Goal: Task Accomplishment & Management: Use online tool/utility

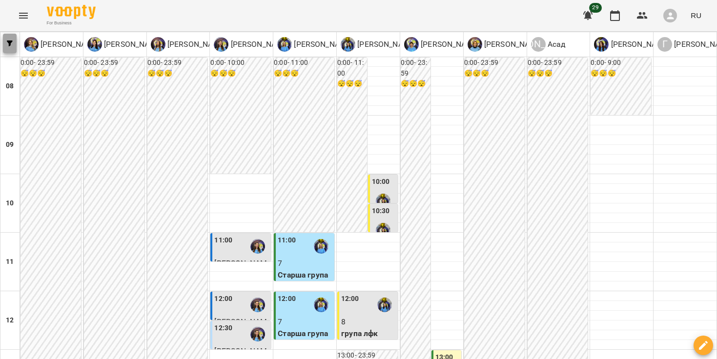
click at [12, 44] on icon "button" at bounding box center [10, 44] width 6 height 6
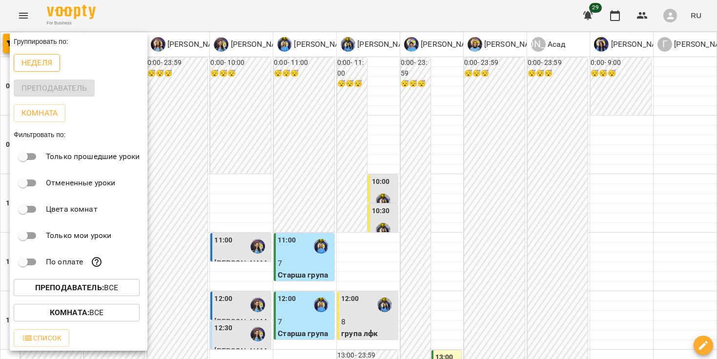
click at [42, 68] on p "Неделя" at bounding box center [36, 63] width 31 height 12
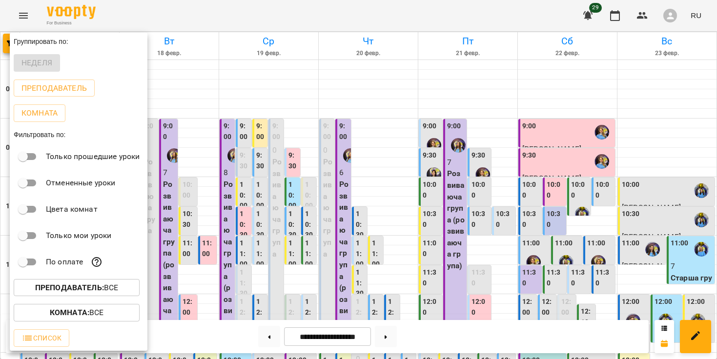
click at [555, 45] on div at bounding box center [358, 179] width 717 height 359
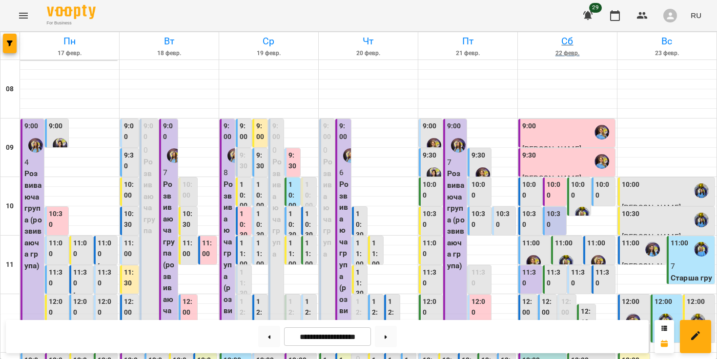
click at [567, 43] on h6 "Сб" at bounding box center [568, 41] width 96 height 15
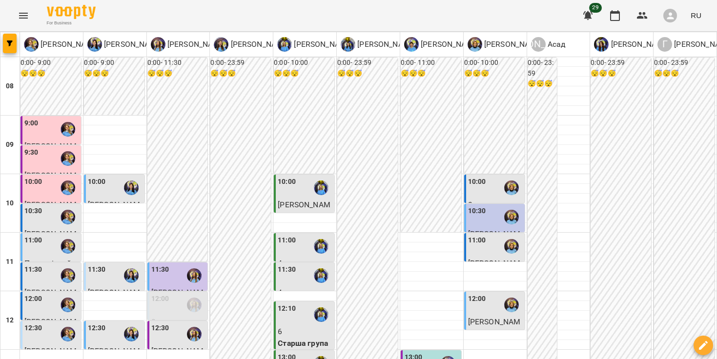
scroll to position [388, 0]
click at [623, 17] on button "button" at bounding box center [615, 15] width 23 height 23
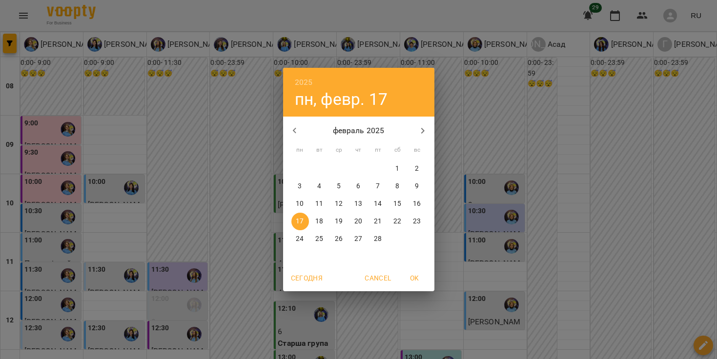
click at [422, 126] on icon "button" at bounding box center [423, 131] width 12 height 12
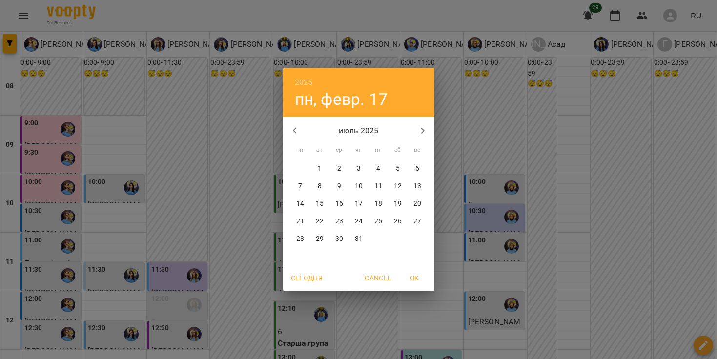
click at [422, 126] on icon "button" at bounding box center [423, 131] width 12 height 12
click at [396, 222] on p "23" at bounding box center [398, 222] width 8 height 10
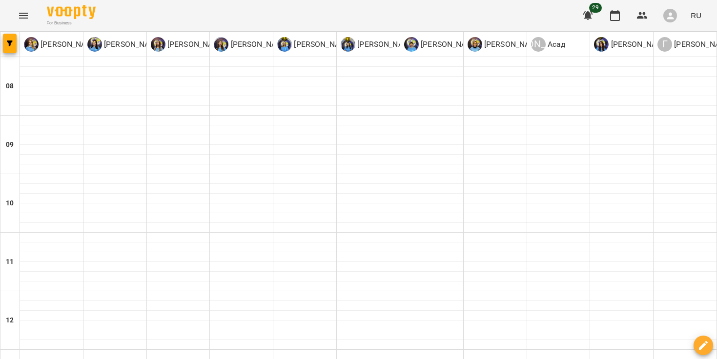
type input "**********"
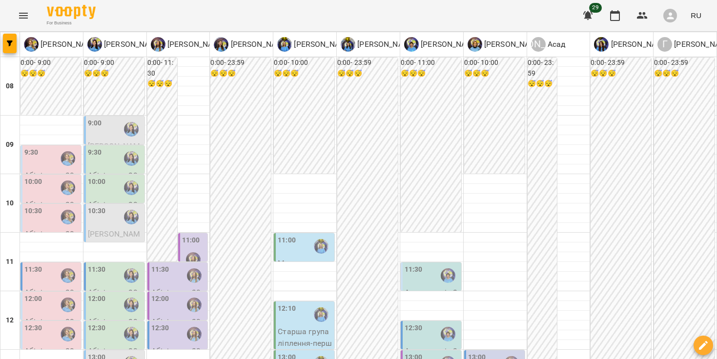
scroll to position [466, 0]
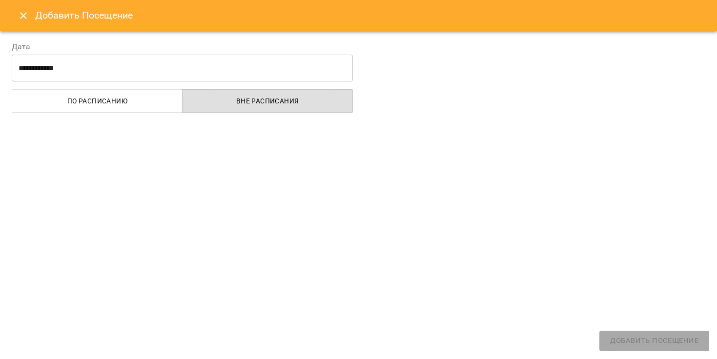
select select
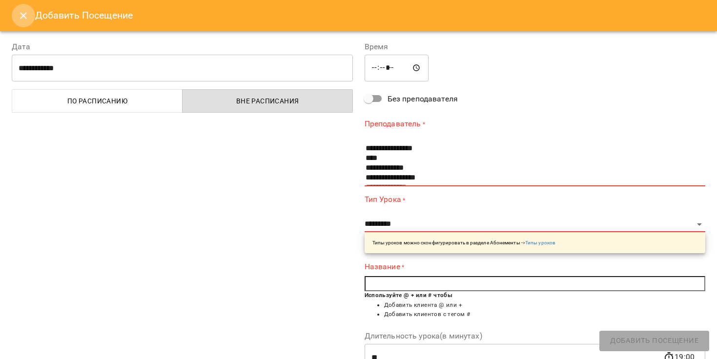
click at [28, 9] on button "Close" at bounding box center [23, 15] width 23 height 23
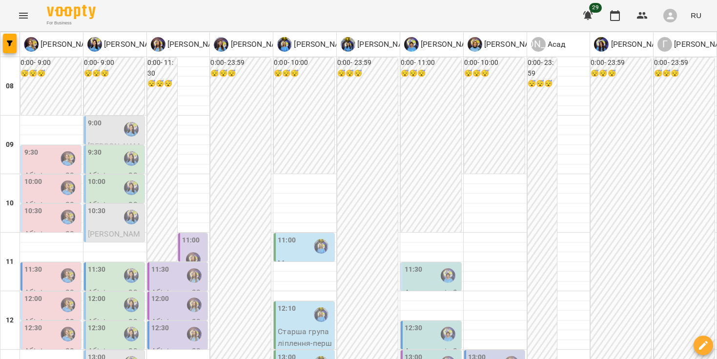
scroll to position [498, 0]
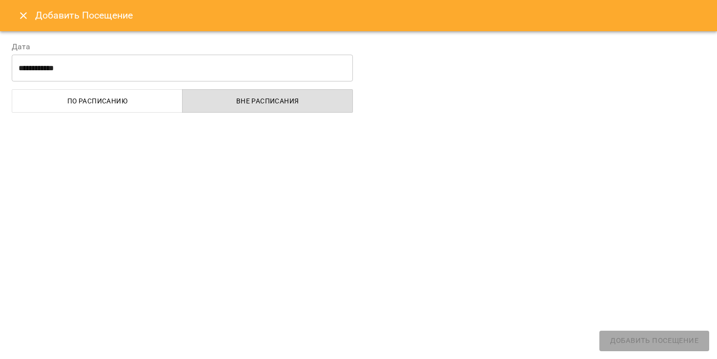
select select
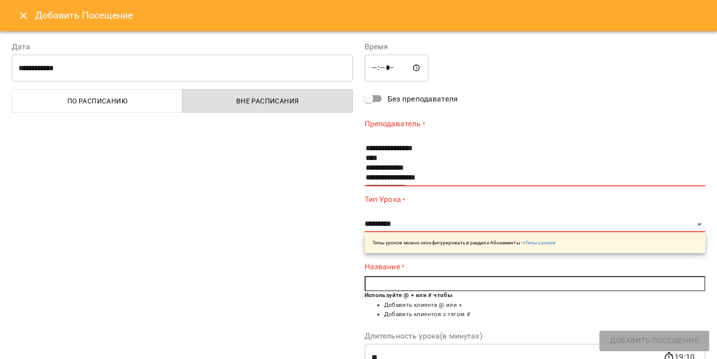
click at [20, 12] on icon "Close" at bounding box center [24, 16] width 12 height 12
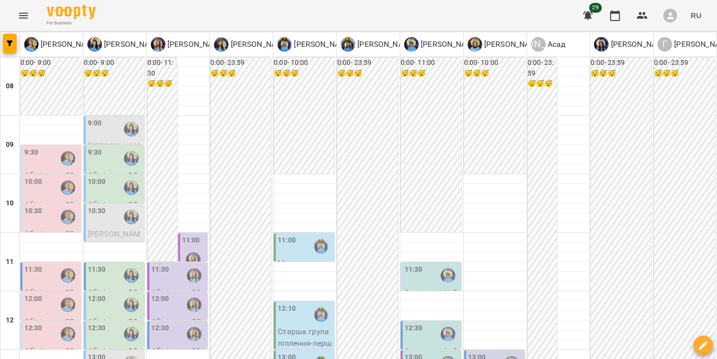
scroll to position [524, 0]
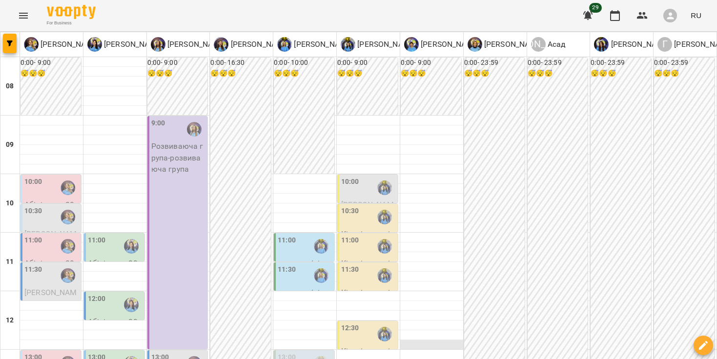
scroll to position [244, 0]
